Goal: Use online tool/utility: Use online tool/utility

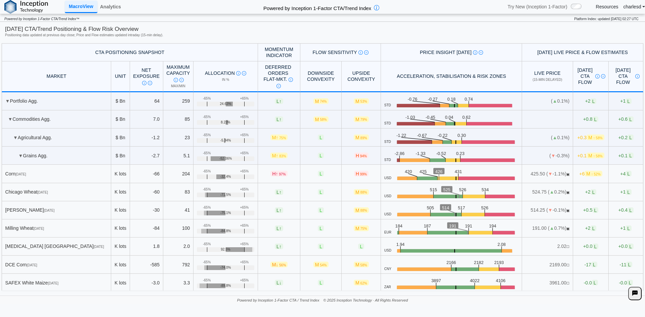
scroll to position [67, 0]
drag, startPoint x: 79, startPoint y: 53, endPoint x: 234, endPoint y: 50, distance: 155.5
click at [228, 50] on th "CTA Positioning Snapshot" at bounding box center [130, 52] width 256 height 18
drag, startPoint x: 259, startPoint y: 45, endPoint x: 279, endPoint y: 52, distance: 21.8
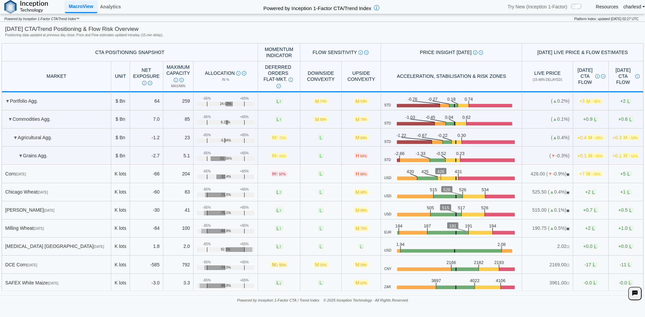
click at [279, 52] on th "Momentum Indicator" at bounding box center [279, 52] width 42 height 18
drag, startPoint x: 299, startPoint y: 66, endPoint x: 331, endPoint y: 77, distance: 34.4
click at [331, 77] on tr "MARKET Unit Net Exposure CTA Positioning at last close Description Net Exposure…" at bounding box center [322, 76] width 641 height 31
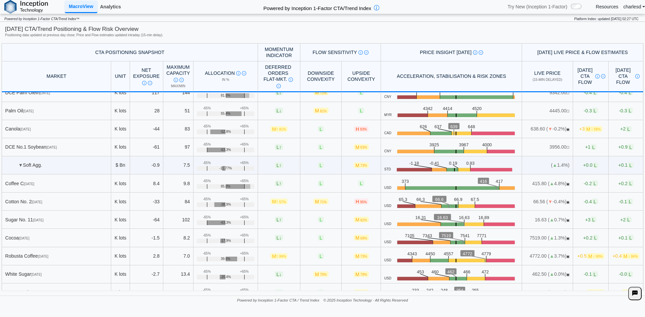
click at [116, 10] on link "Analytics" at bounding box center [110, 6] width 26 height 11
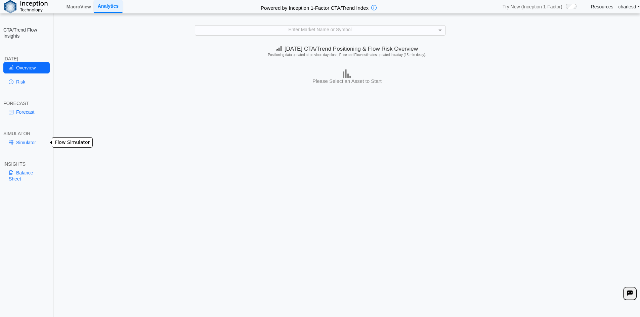
click at [25, 145] on link "Simulator" at bounding box center [26, 142] width 46 height 11
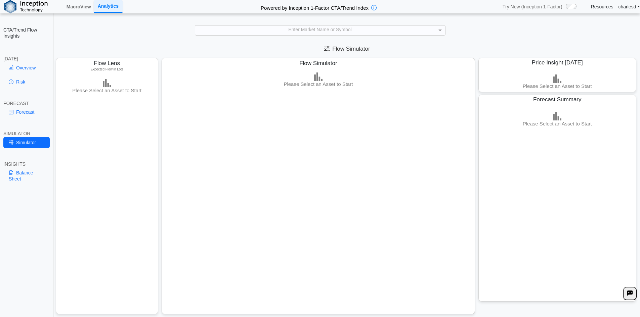
click at [330, 25] on div "Enter Market Name or Symbol" at bounding box center [320, 30] width 250 height 10
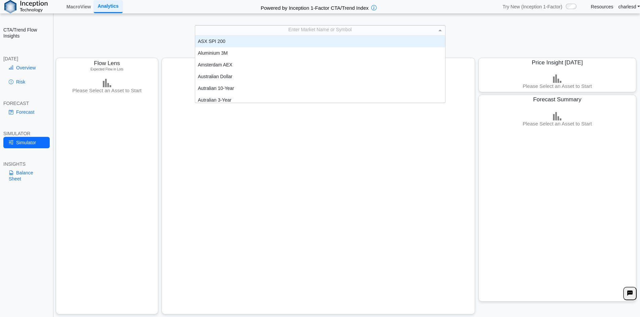
scroll to position [5, 5]
type input "***"
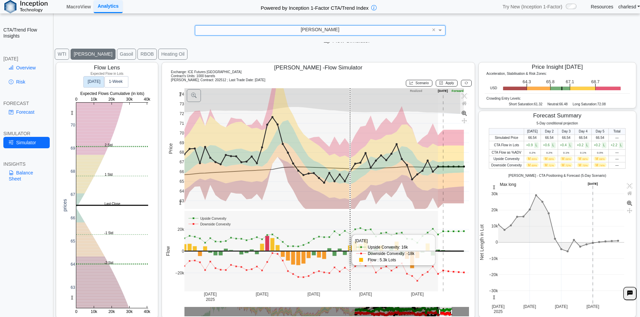
scroll to position [11, 0]
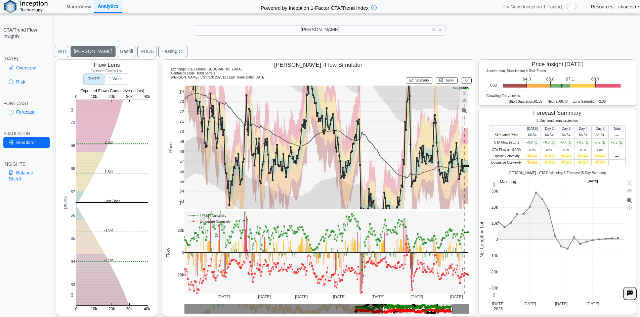
drag, startPoint x: 384, startPoint y: 310, endPoint x: 433, endPoint y: 308, distance: 49.7
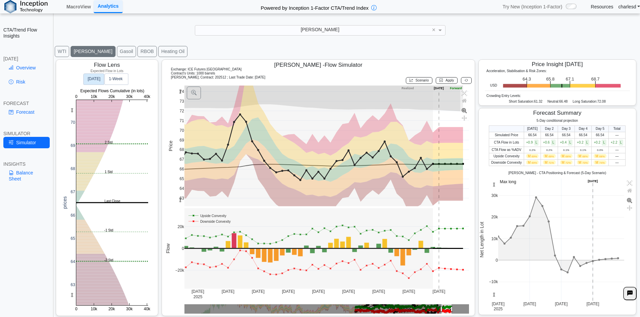
drag, startPoint x: 489, startPoint y: 294, endPoint x: 492, endPoint y: 314, distance: 20.0
click at [492, 314] on div "Forecast Summary 5-Day conditional projection Today Day 2 Day 3 Day 4 Day 5 Tot…" at bounding box center [557, 211] width 158 height 207
click at [20, 71] on link "Overview" at bounding box center [26, 67] width 46 height 11
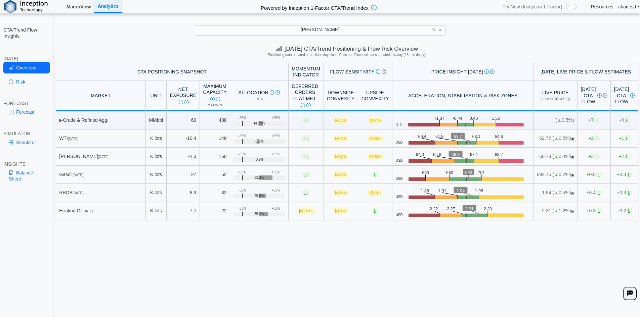
click at [75, 8] on link "MacroView" at bounding box center [79, 6] width 30 height 11
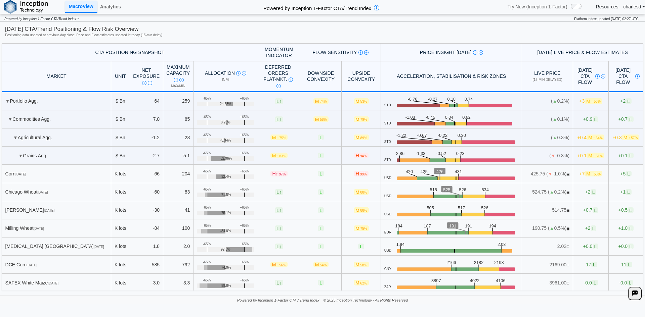
scroll to position [336, 0]
